Goal: Information Seeking & Learning: Check status

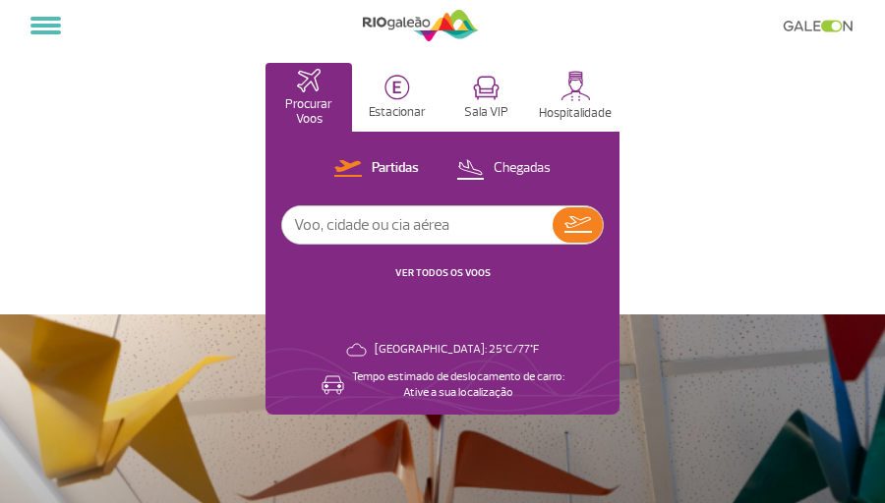
click at [463, 229] on input "text" at bounding box center [417, 225] width 270 height 37
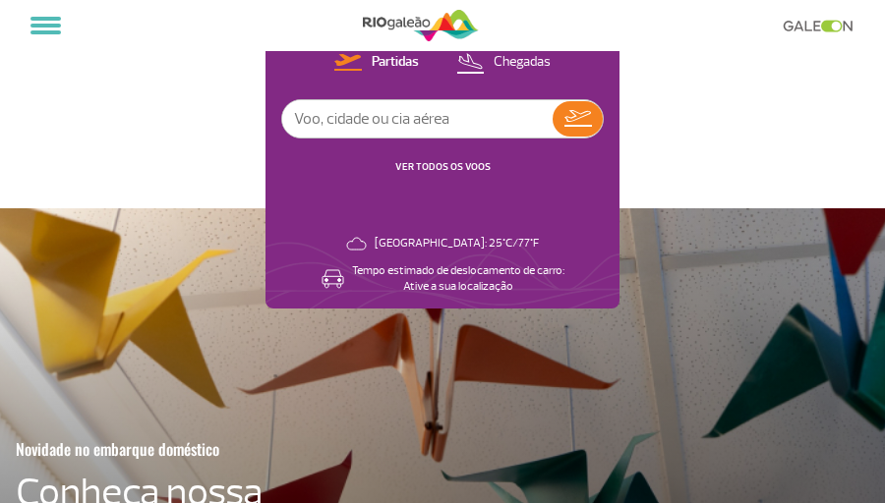
scroll to position [119, 0]
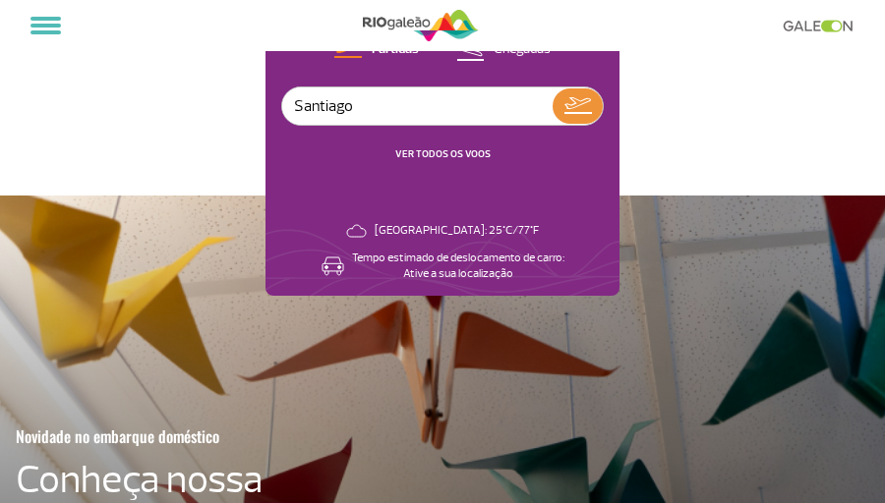
type input "Santiago"
click at [582, 103] on img at bounding box center [578, 105] width 28 height 17
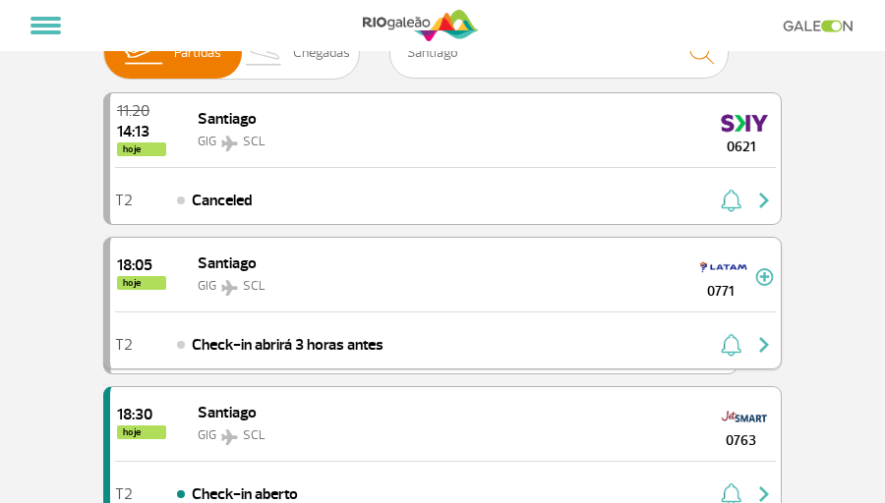
scroll to position [73, 0]
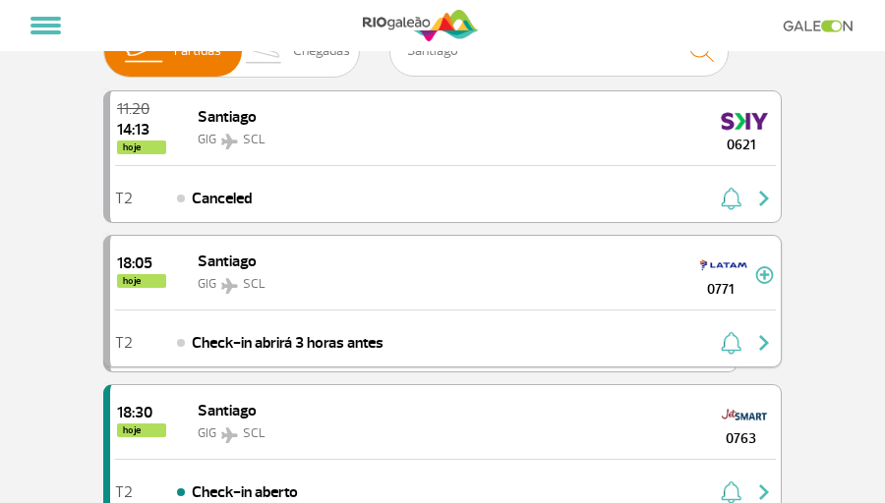
click at [764, 341] on img "button" at bounding box center [764, 343] width 24 height 24
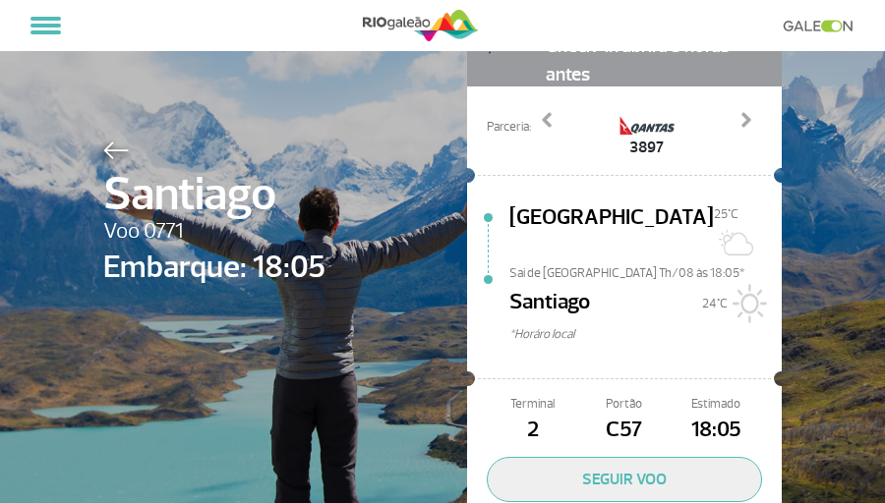
scroll to position [84, 0]
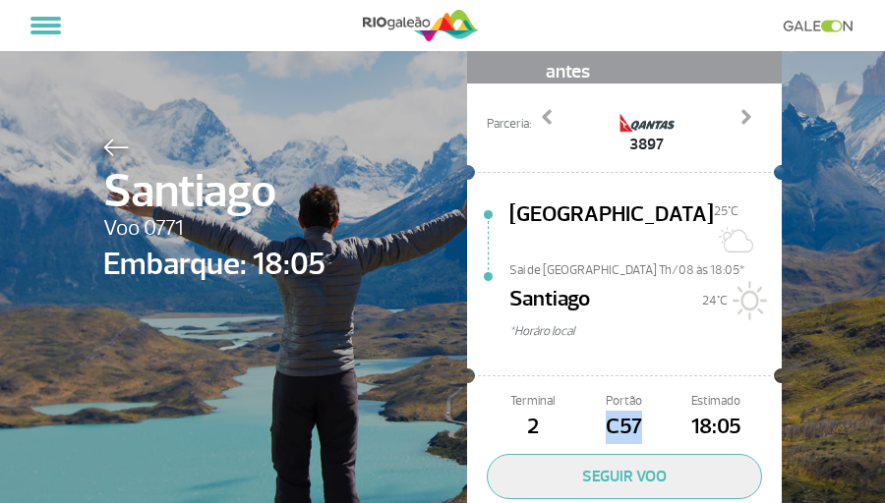
drag, startPoint x: 608, startPoint y: 404, endPoint x: 649, endPoint y: 403, distance: 41.3
click at [649, 411] on span "C57" at bounding box center [623, 427] width 91 height 33
click at [618, 262] on span "Sai de [GEOGRAPHIC_DATA] Th/08 às 18:05*" at bounding box center [645, 269] width 272 height 14
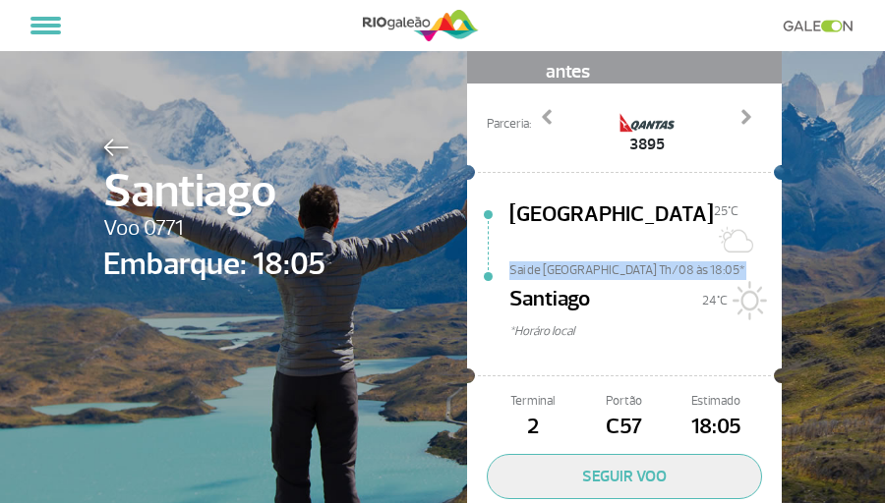
click at [618, 262] on span "Sai de [GEOGRAPHIC_DATA] Th/08 às 18:05*" at bounding box center [645, 269] width 272 height 14
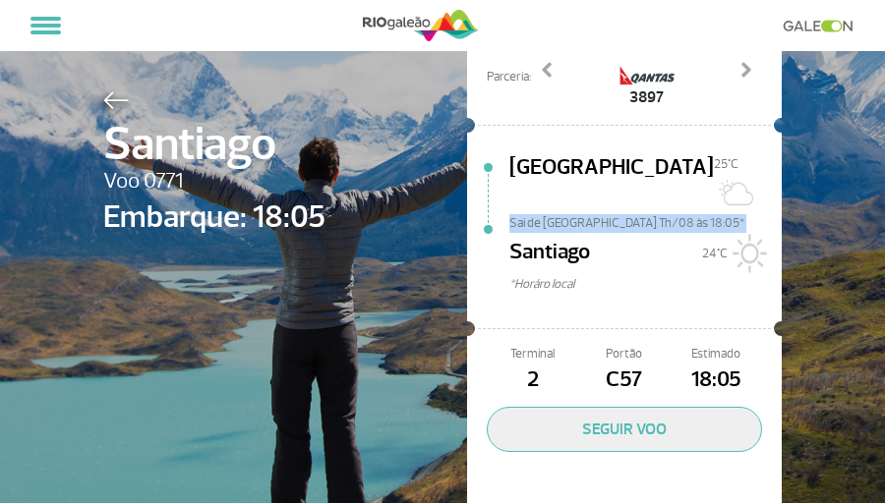
scroll to position [149, 0]
